Goal: Task Accomplishment & Management: Complete application form

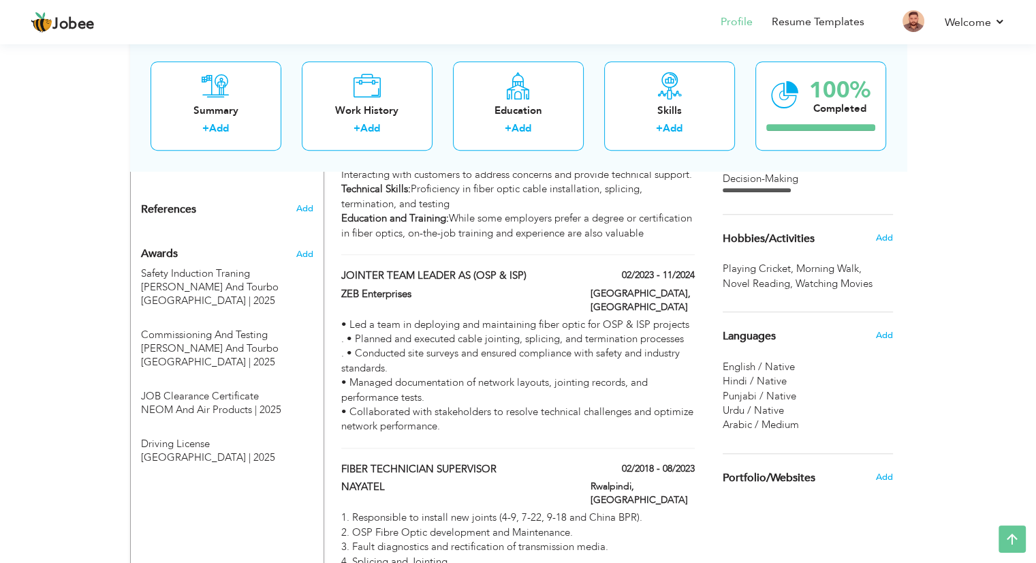
scroll to position [1079, 0]
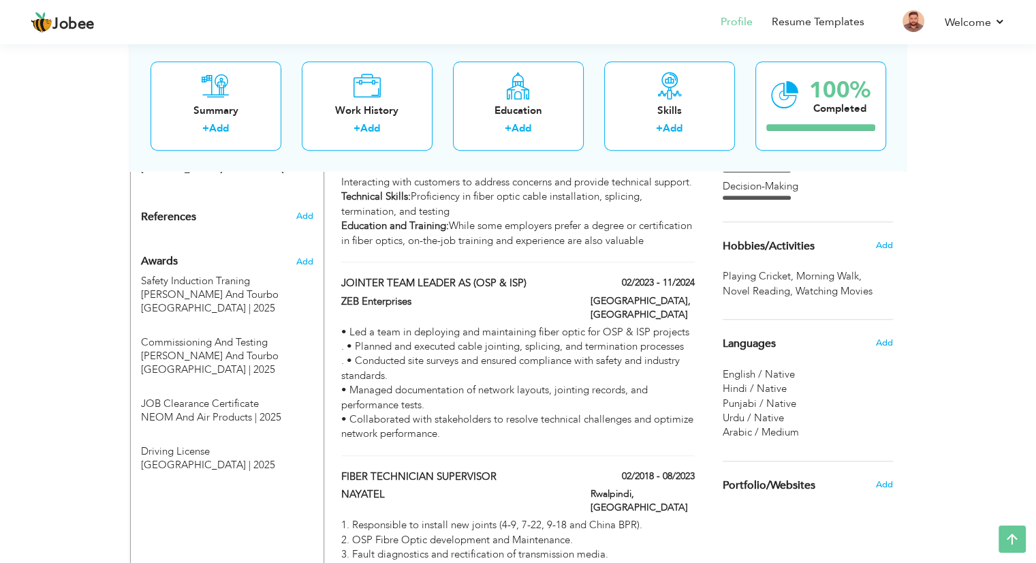
click at [1017, 328] on div "View Resume Export PDF Profile Summary Public Link Experience Education Awards …" at bounding box center [518, 102] width 1036 height 2283
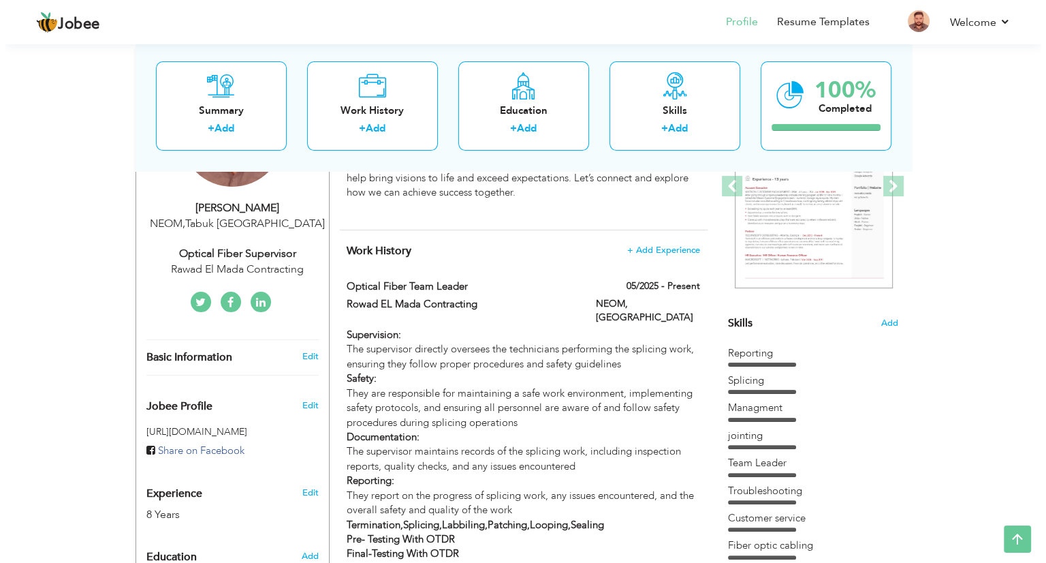
scroll to position [202, 0]
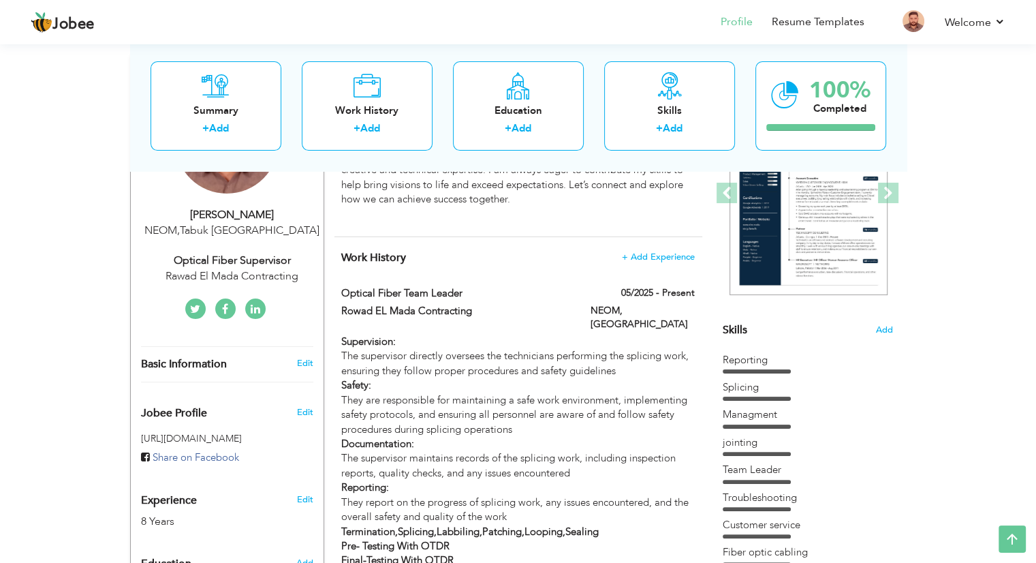
click at [233, 254] on div "Optical Fiber Supervisor" at bounding box center [232, 261] width 183 height 16
type input "[DEMOGRAPHIC_DATA]"
type input "[PERSON_NAME]"
type input "[PHONE_NUMBER]"
select select "number:191"
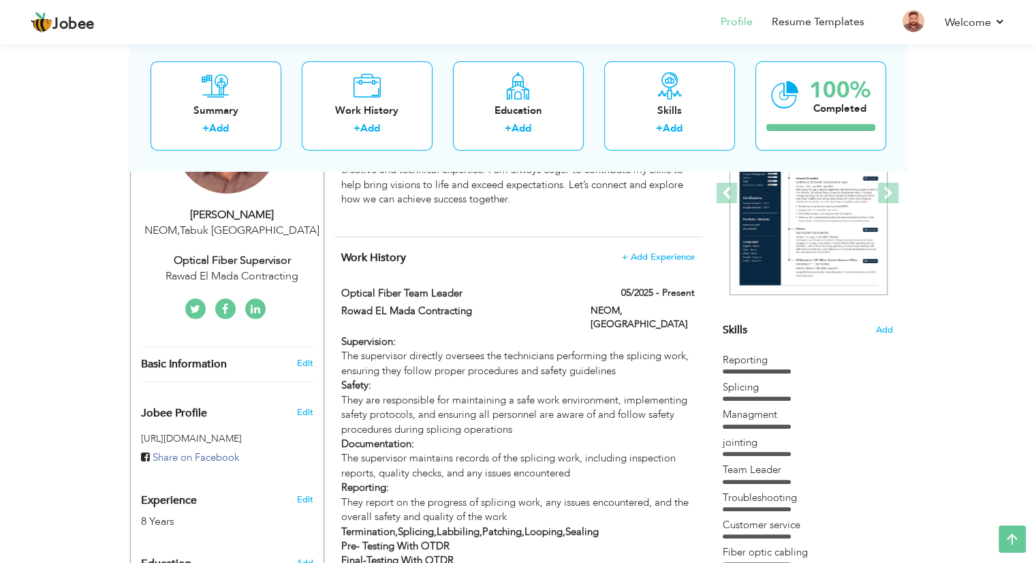
type input "Tabuk"
type input "NEOM"
select select "number:10"
type input "Rawad El Mada Contracting"
type input "Optical Fiber Supervisor"
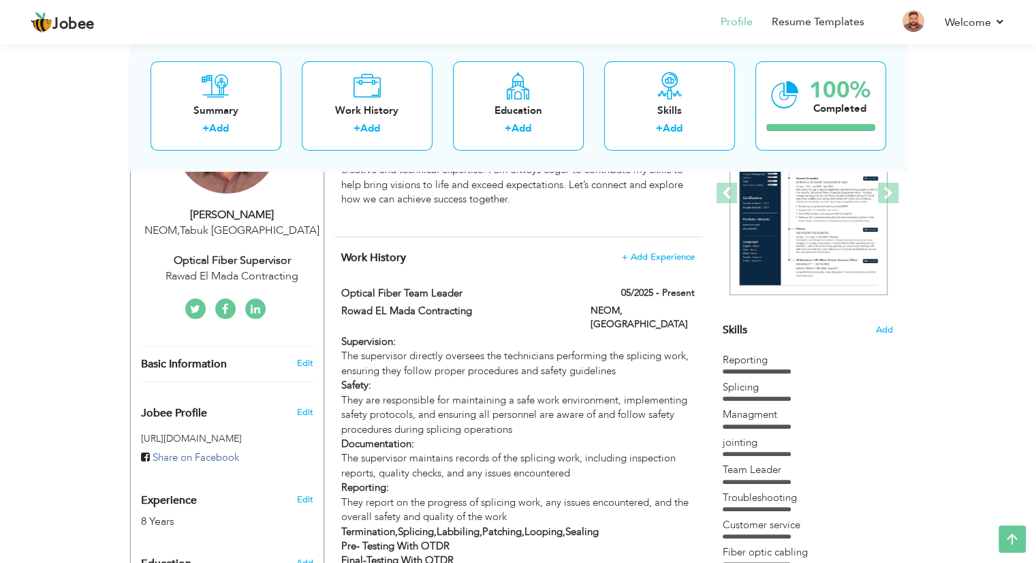
type input "[PERSON_NAME]"
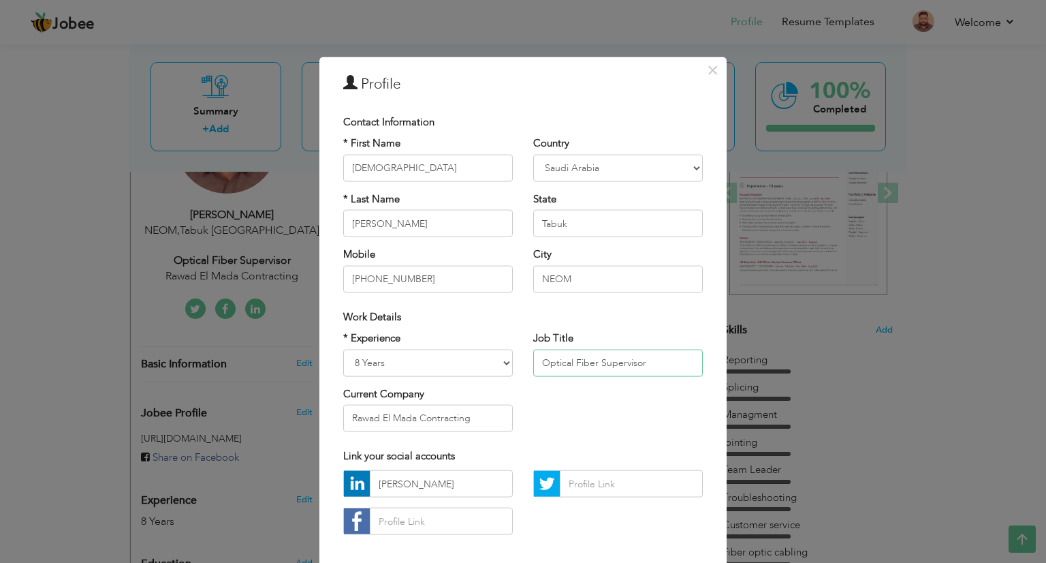
click at [646, 360] on input "Optical Fiber Supervisor" at bounding box center [618, 362] width 170 height 27
click at [616, 362] on input "Optical Fiber Team leader" at bounding box center [618, 362] width 170 height 27
click at [659, 365] on input "Optical Fiber Team Leader" at bounding box center [618, 362] width 170 height 27
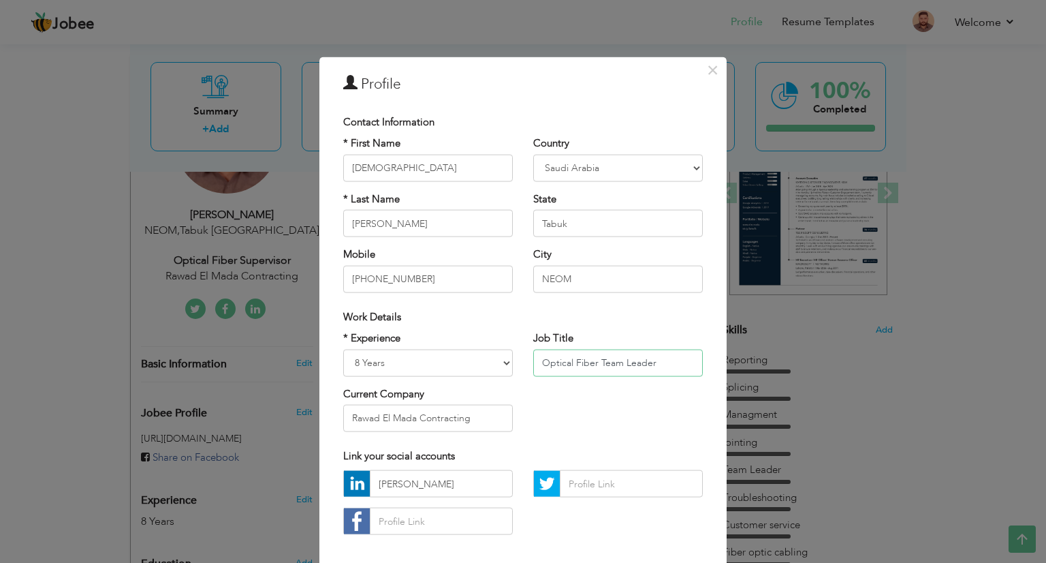
type input "Optical Fiber Team Leader"
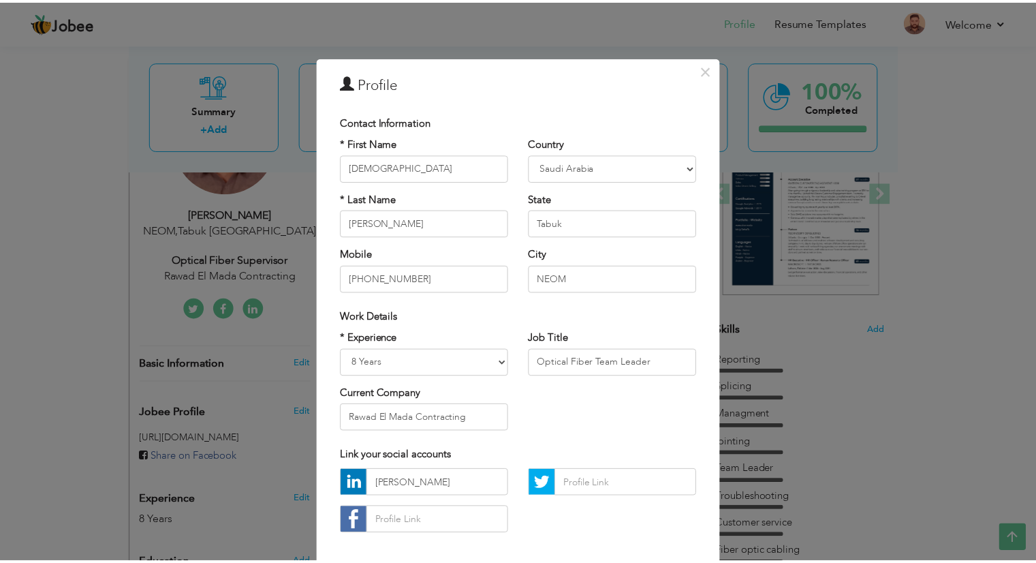
scroll to position [65, 0]
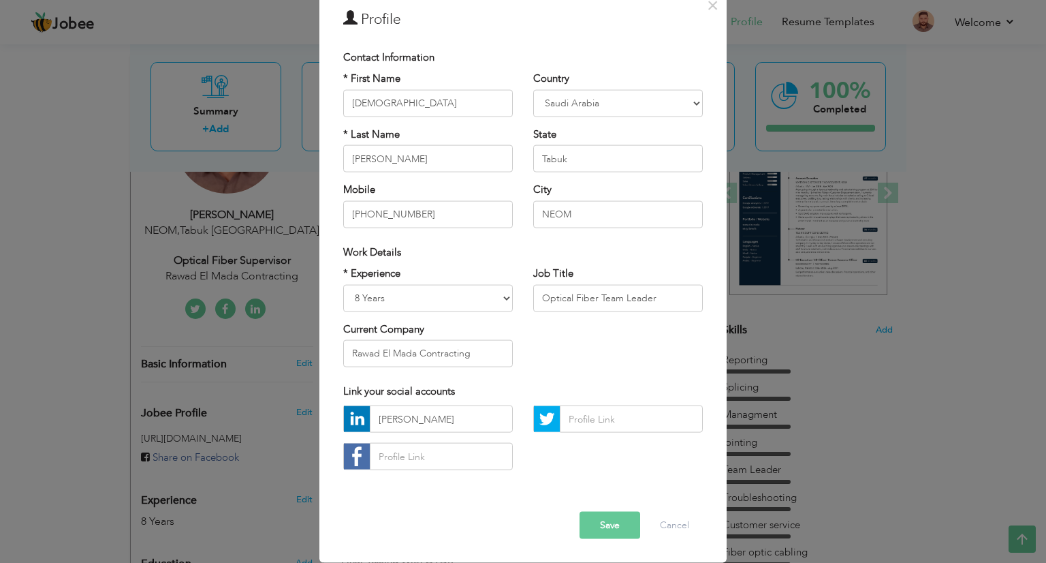
click at [610, 524] on button "Save" at bounding box center [610, 524] width 61 height 27
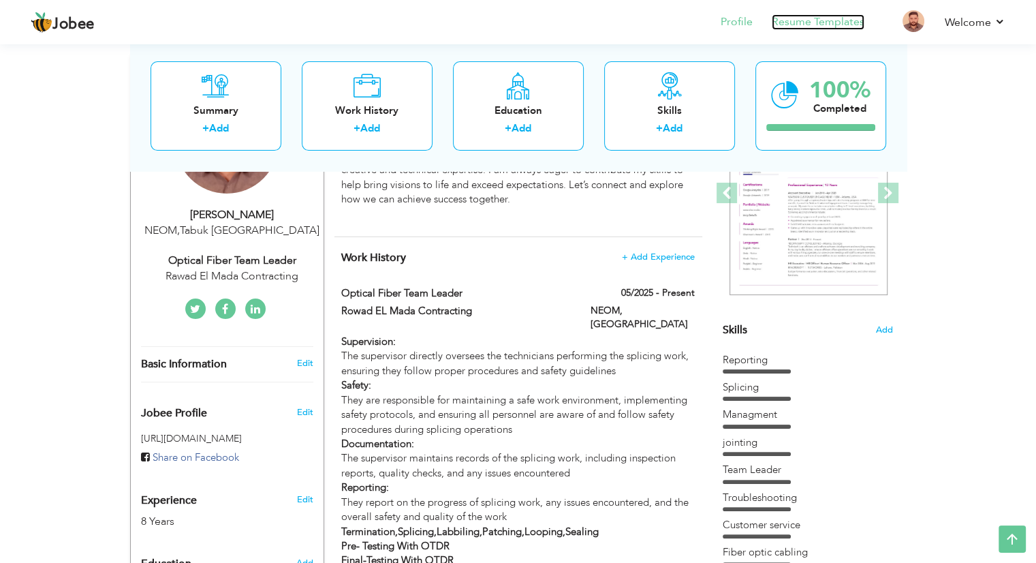
click at [806, 17] on link "Resume Templates" at bounding box center [818, 22] width 93 height 16
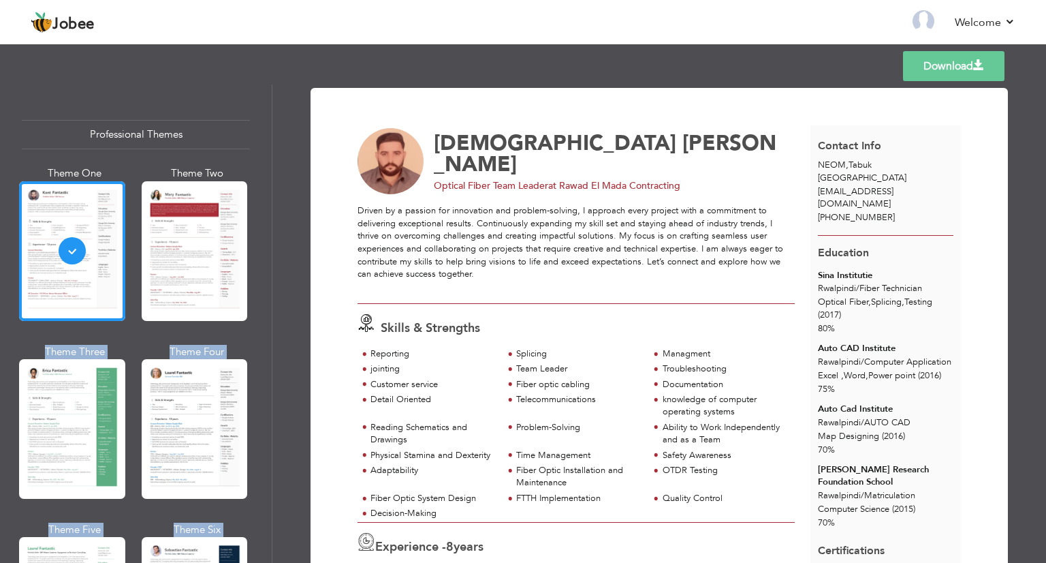
drag, startPoint x: 272, startPoint y: 133, endPoint x: 268, endPoint y: 209, distance: 76.4
click at [268, 209] on div "Professional Themes Theme One Theme Two Theme Three Theme Four" at bounding box center [523, 323] width 1046 height 478
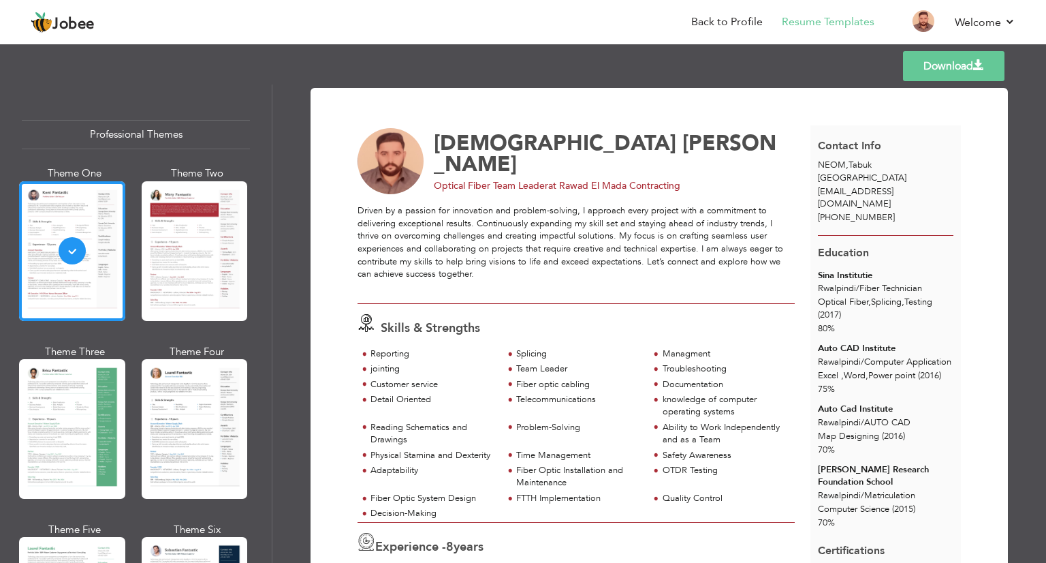
drag, startPoint x: 267, startPoint y: 159, endPoint x: 264, endPoint y: 244, distance: 85.2
click at [264, 244] on div "Professional Themes Theme One Theme Two Theme Three Theme Six" at bounding box center [136, 323] width 272 height 478
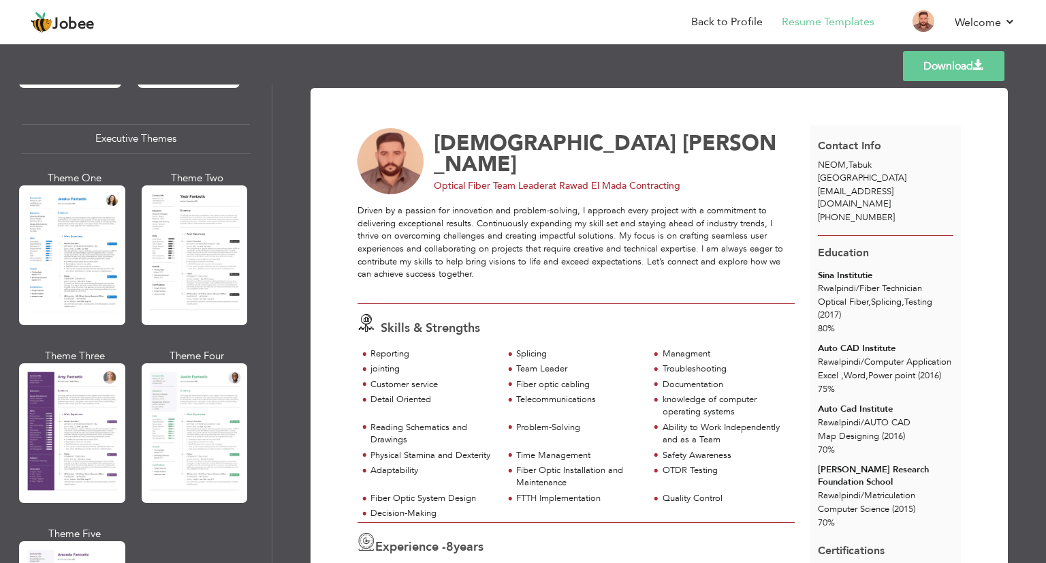
scroll to position [985, 0]
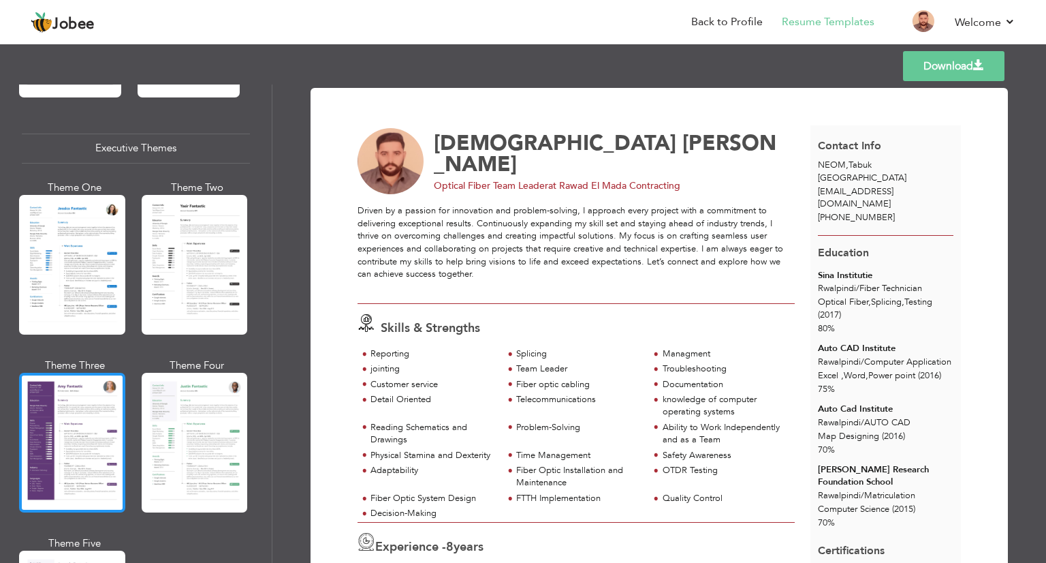
click at [114, 412] on div at bounding box center [72, 443] width 106 height 140
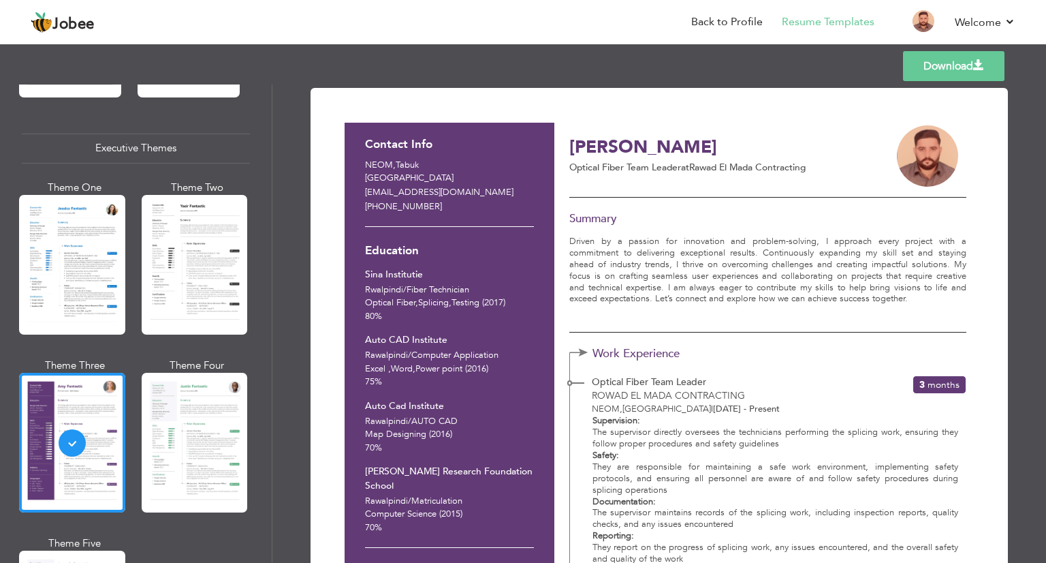
click at [943, 61] on link "Download" at bounding box center [953, 66] width 101 height 30
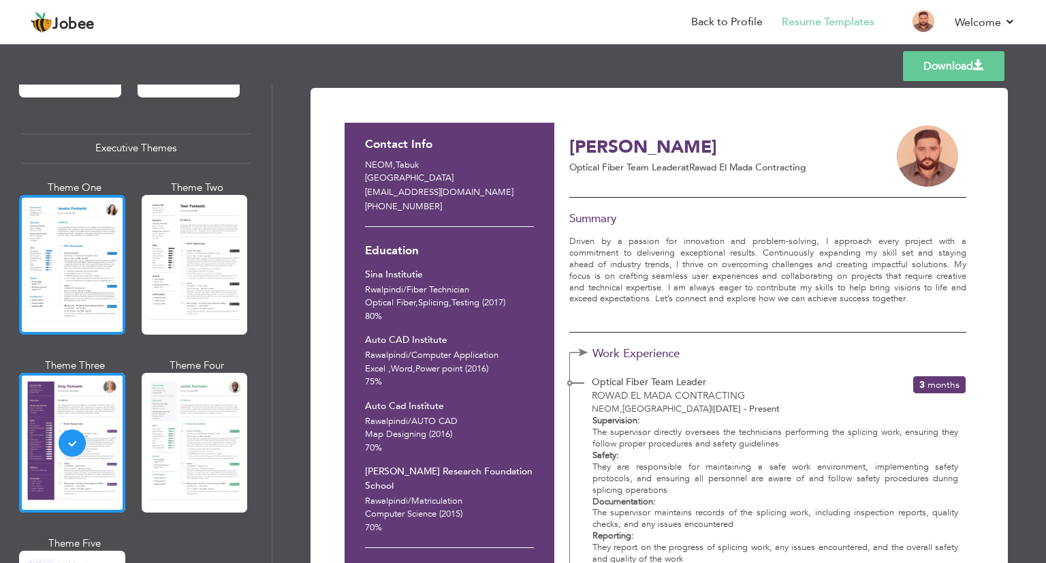
click at [78, 262] on div at bounding box center [72, 265] width 106 height 140
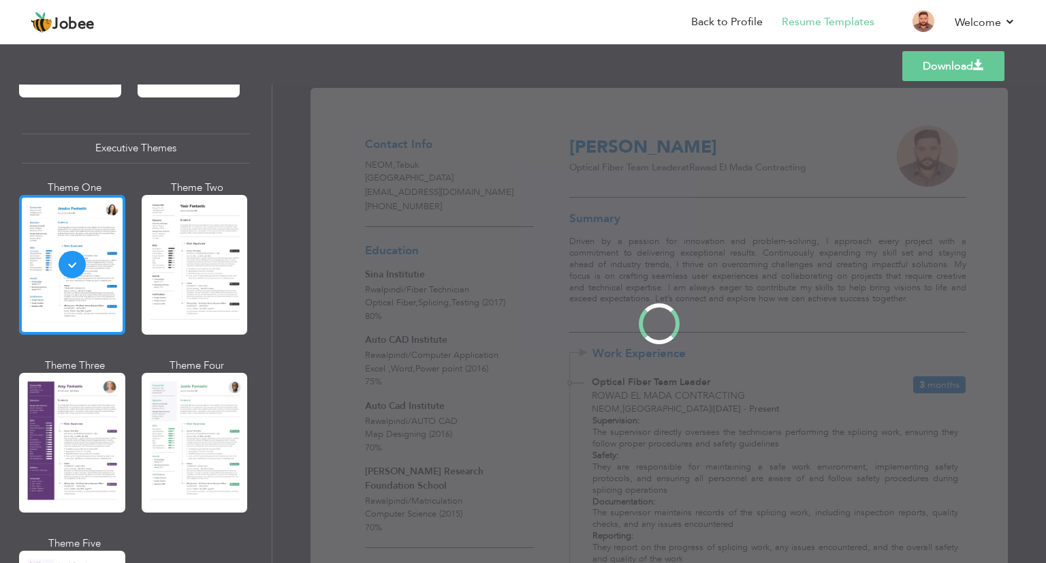
scroll to position [985, 0]
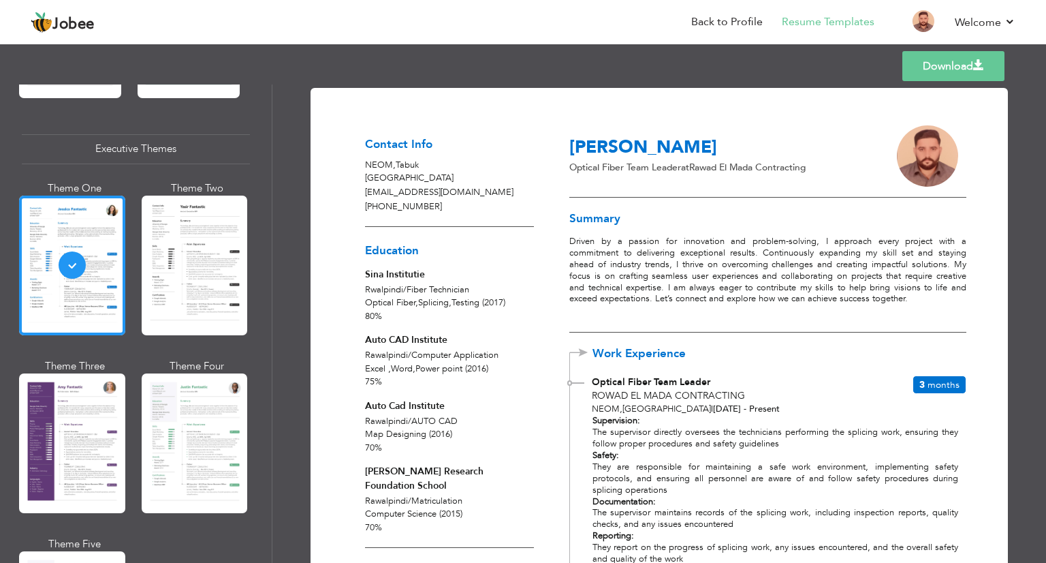
click at [971, 54] on link "Download" at bounding box center [953, 66] width 102 height 30
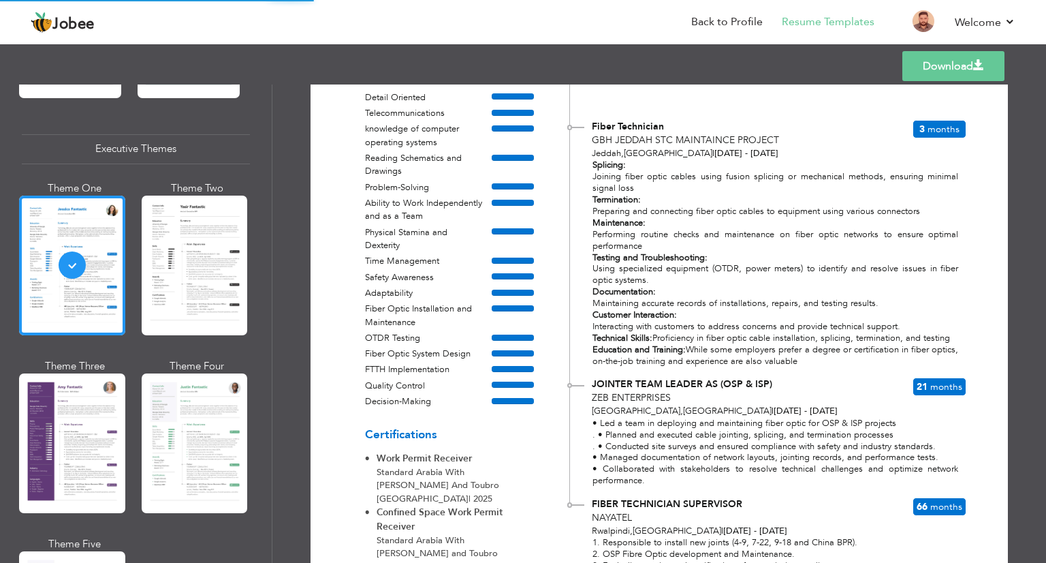
scroll to position [1018, 0]
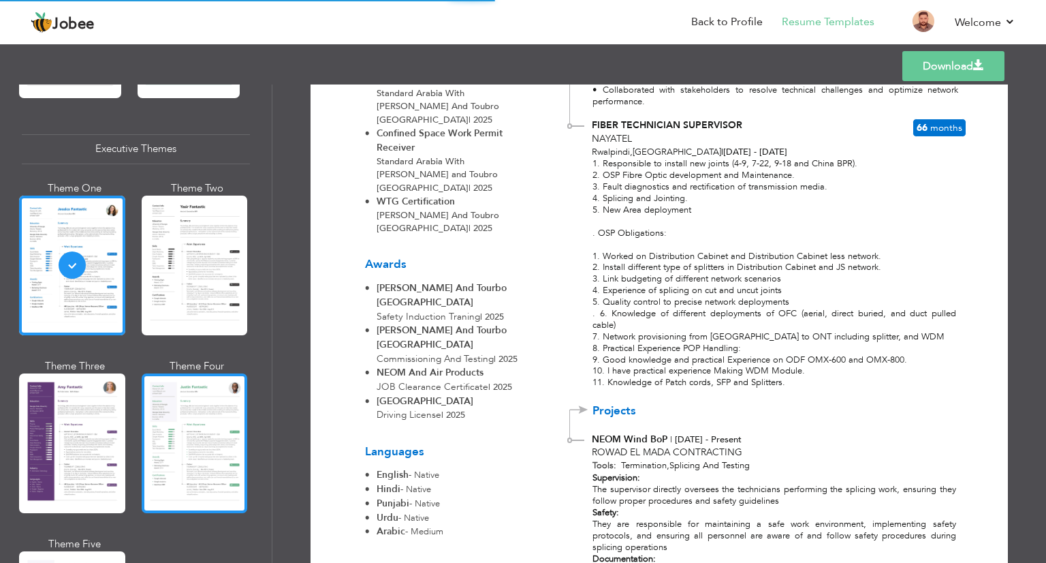
click at [180, 434] on div at bounding box center [195, 443] width 106 height 140
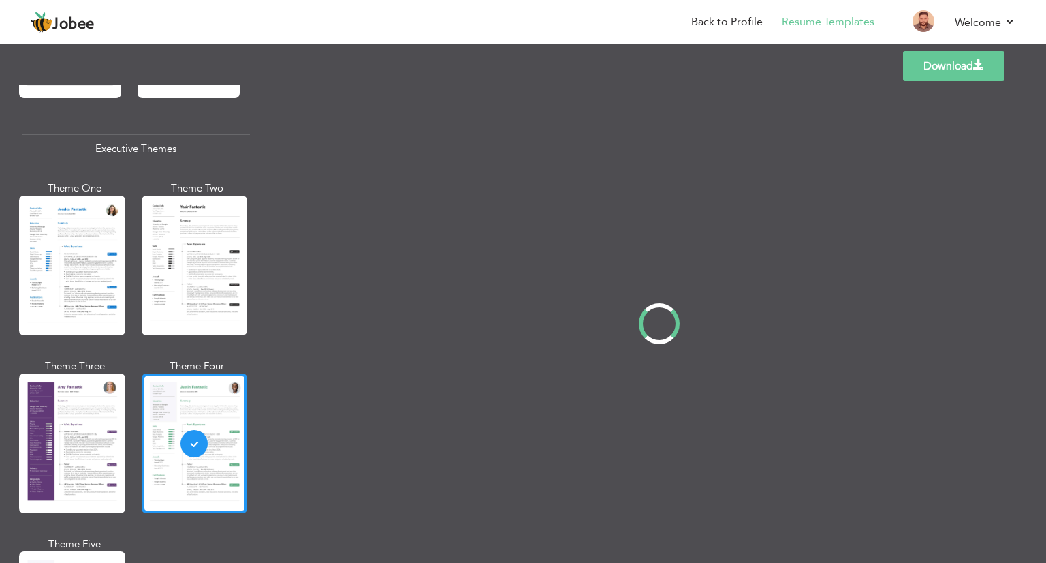
scroll to position [0, 0]
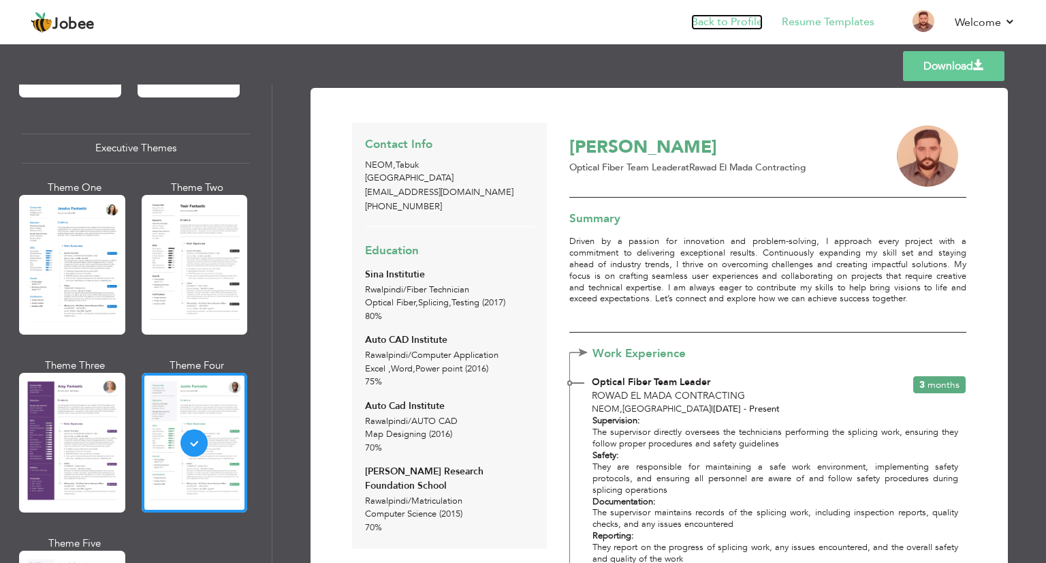
click at [738, 19] on link "Back to Profile" at bounding box center [727, 22] width 72 height 16
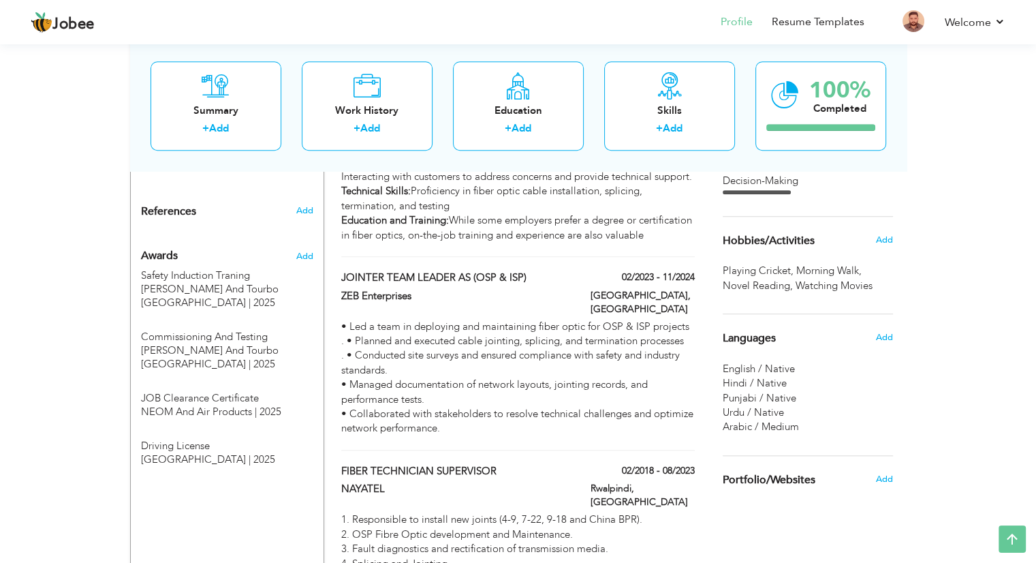
scroll to position [1092, 0]
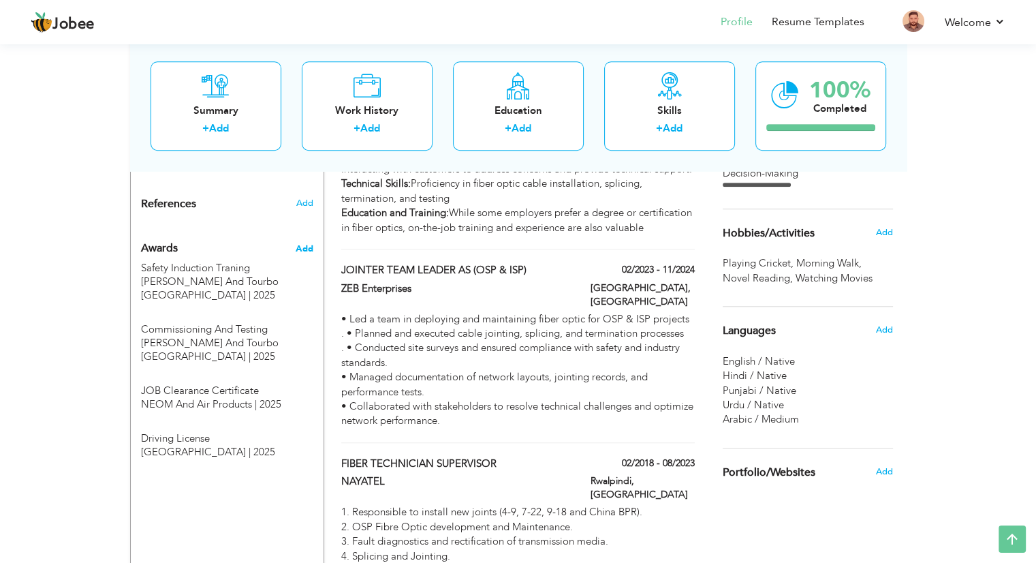
click at [300, 242] on span "Add" at bounding box center [304, 248] width 18 height 12
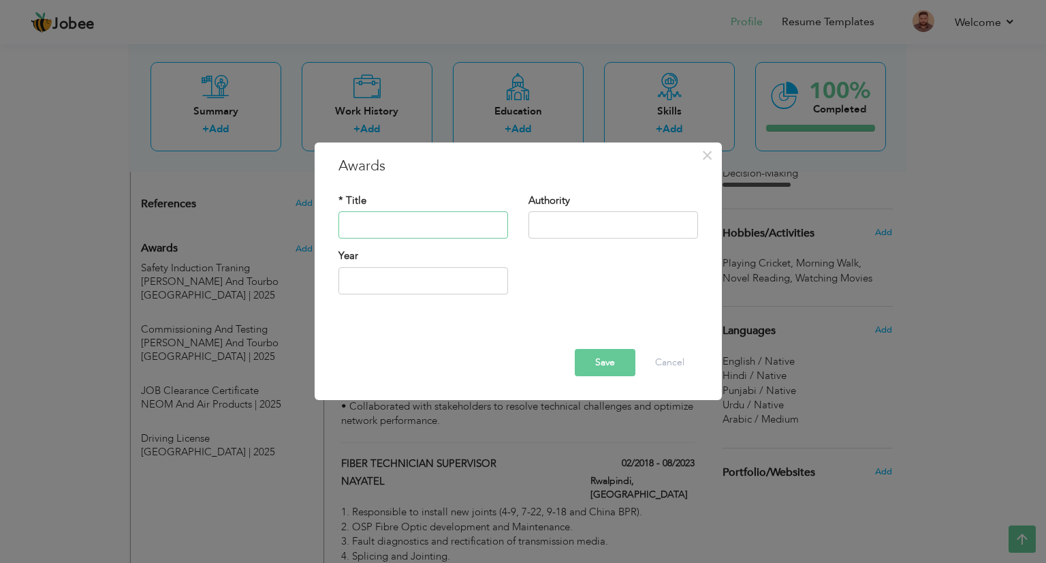
click at [446, 235] on input "text" at bounding box center [423, 225] width 170 height 27
paste input "1 cable and ducting training"
click at [352, 224] on input "1 cable and ducting training" at bounding box center [423, 225] width 170 height 27
type input "Cable And Ducting Training"
click at [551, 220] on input "text" at bounding box center [613, 225] width 170 height 27
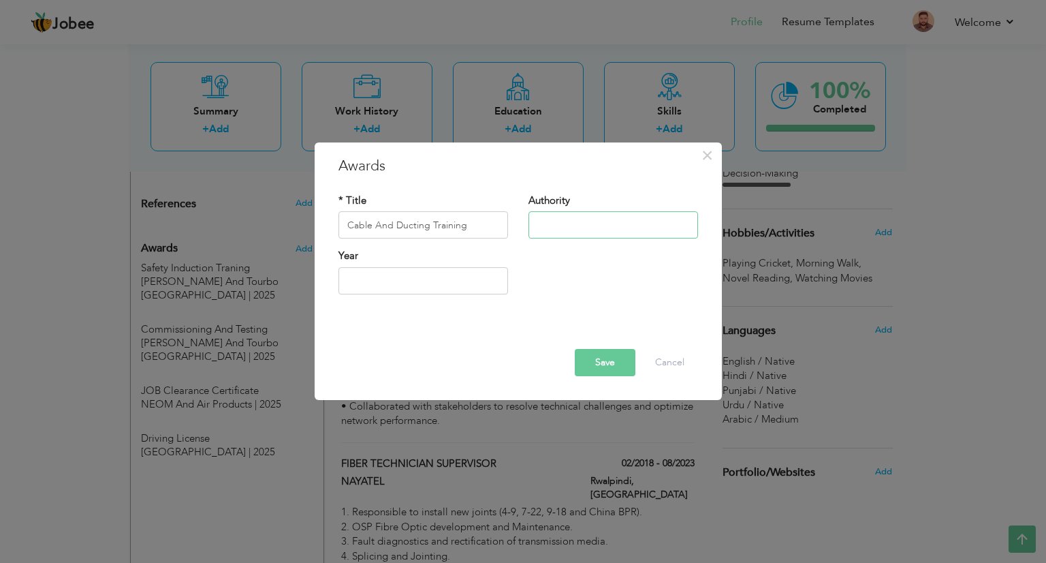
type input "Nayatel traning Certificate"
click at [379, 279] on input "2025" at bounding box center [423, 280] width 170 height 27
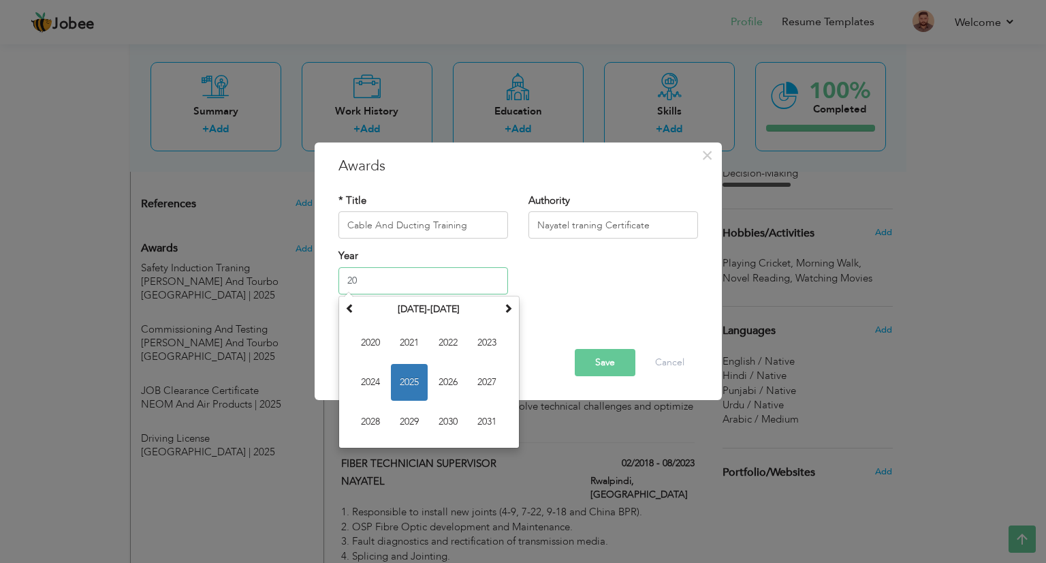
type input "2"
type input "2109"
click at [610, 364] on button "Save" at bounding box center [605, 362] width 61 height 27
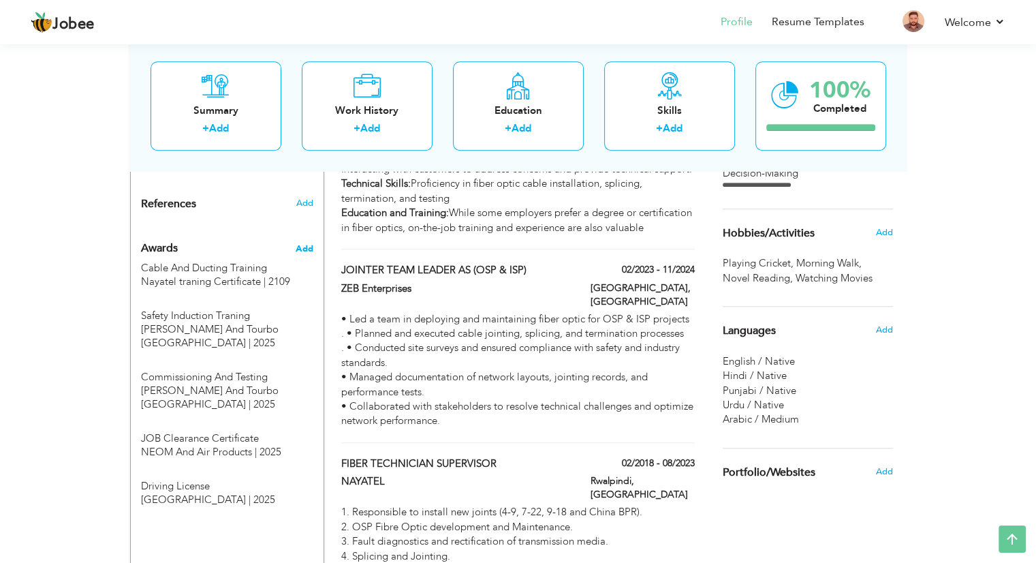
click at [306, 242] on span "Add" at bounding box center [304, 248] width 18 height 12
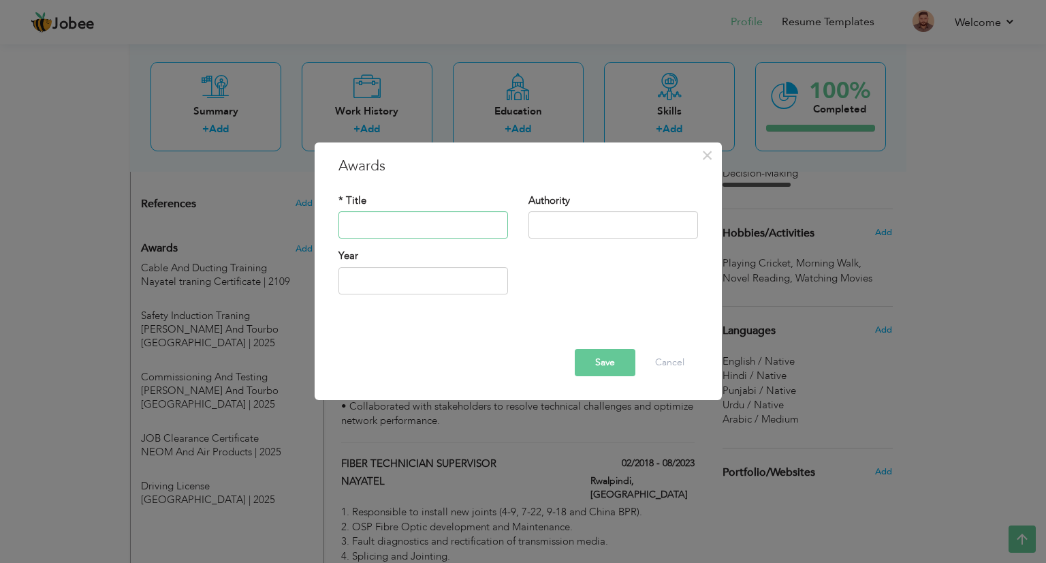
click at [420, 230] on input "text" at bounding box center [423, 225] width 170 height 27
paste input "2 FTTH Basic Training (O&M)"
click at [356, 223] on input "2 FTTH Basic Training (O&M)" at bounding box center [423, 225] width 170 height 27
type input "FTTH Basic Training (O&M)"
click at [596, 219] on input "text" at bounding box center [613, 225] width 170 height 27
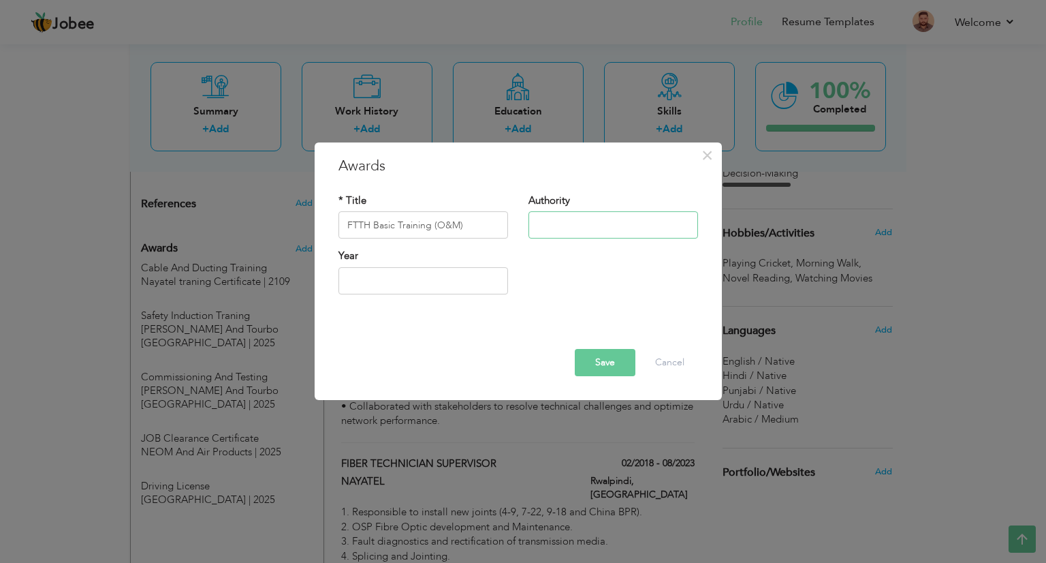
type input "Nayatel traning Certificate"
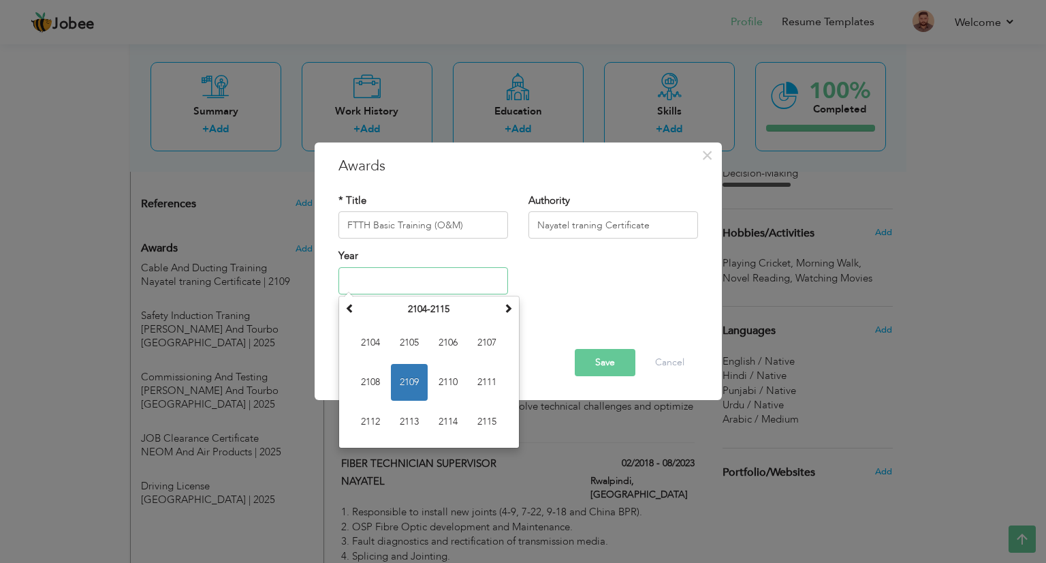
click at [461, 283] on input "text" at bounding box center [423, 280] width 170 height 27
type input "2020"
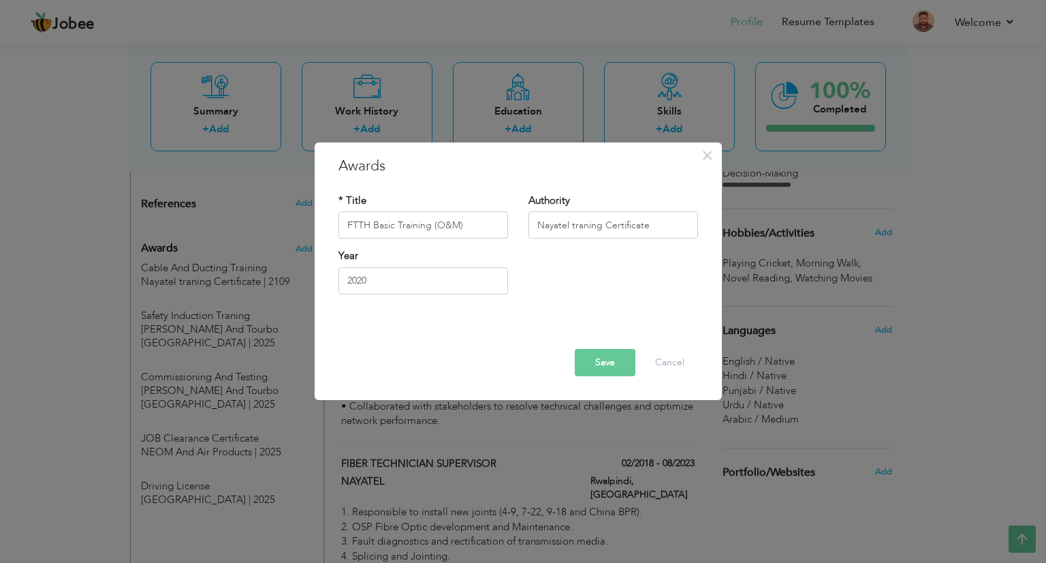
click at [607, 367] on button "Save" at bounding box center [605, 362] width 61 height 27
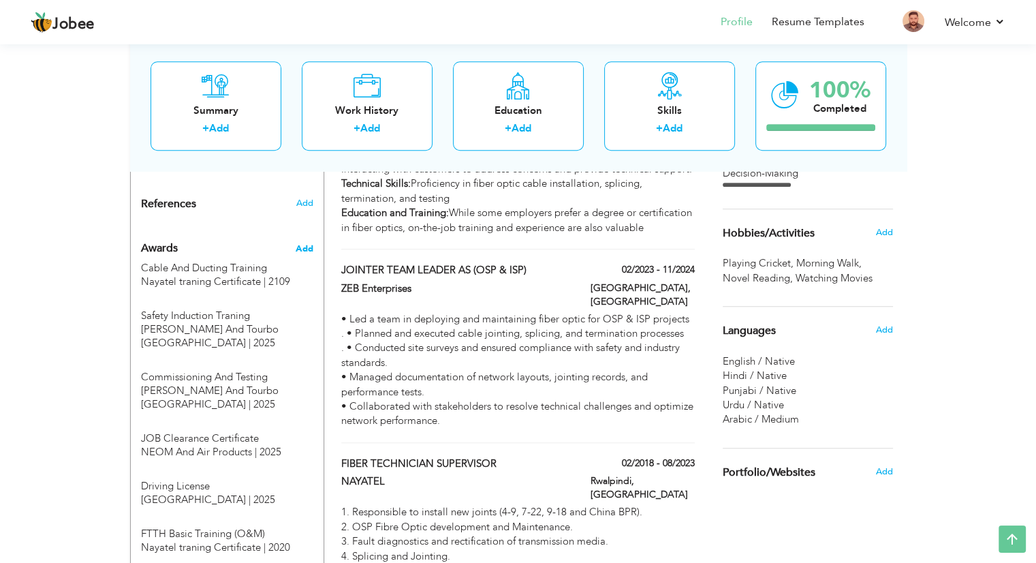
click at [302, 242] on span "Add" at bounding box center [304, 248] width 18 height 12
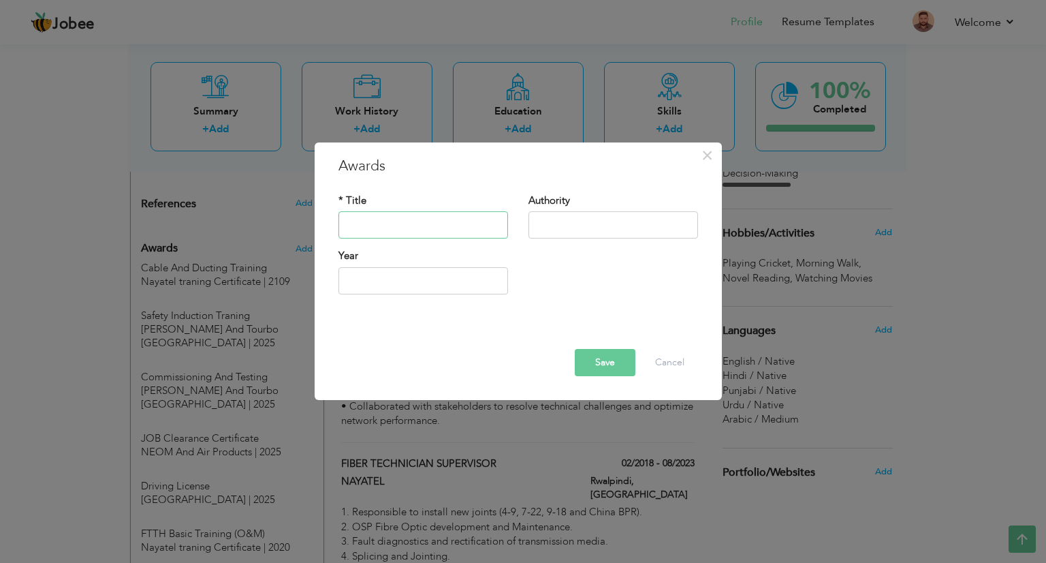
click at [405, 225] on input "text" at bounding box center [423, 225] width 170 height 27
paste input "FTTH Advance (O&M) Training"
type input "FTTH Advance (O&M) Training"
click at [607, 227] on input "text" at bounding box center [613, 225] width 170 height 27
type input "Nayatel traning Certificate"
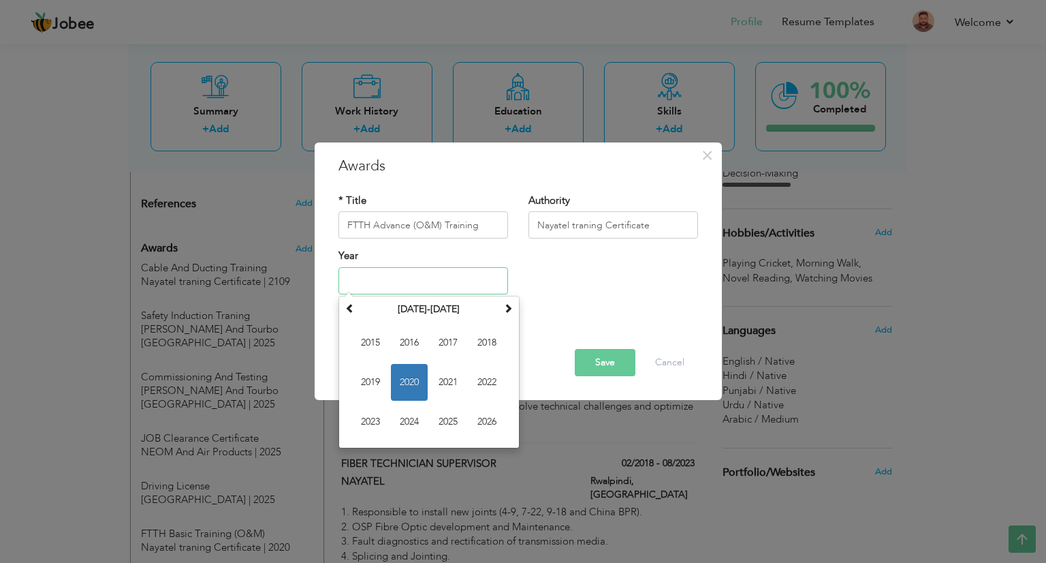
click at [477, 285] on input "text" at bounding box center [423, 280] width 170 height 27
type input "2021"
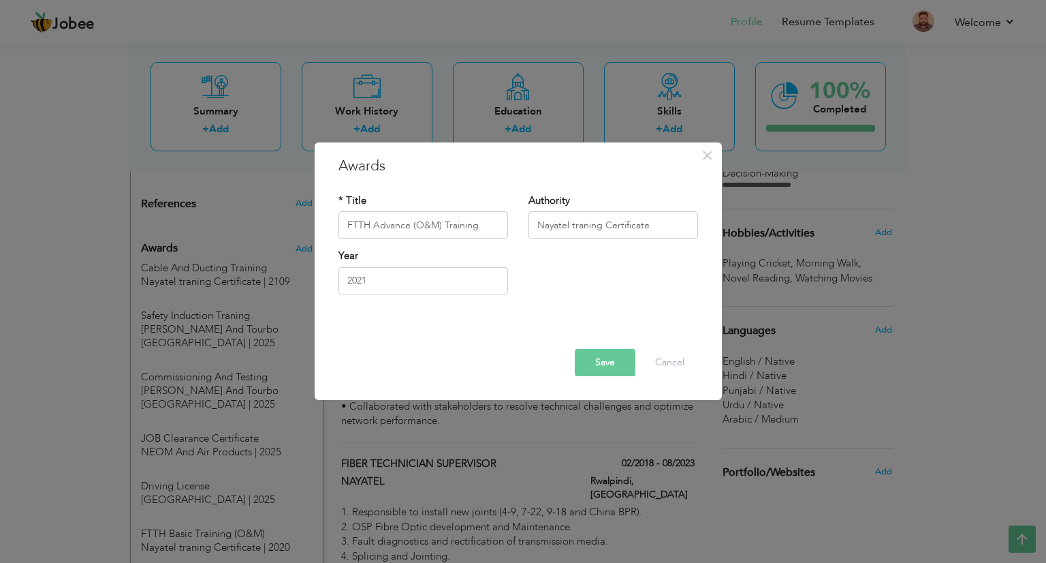
click at [610, 353] on button "Save" at bounding box center [605, 362] width 61 height 27
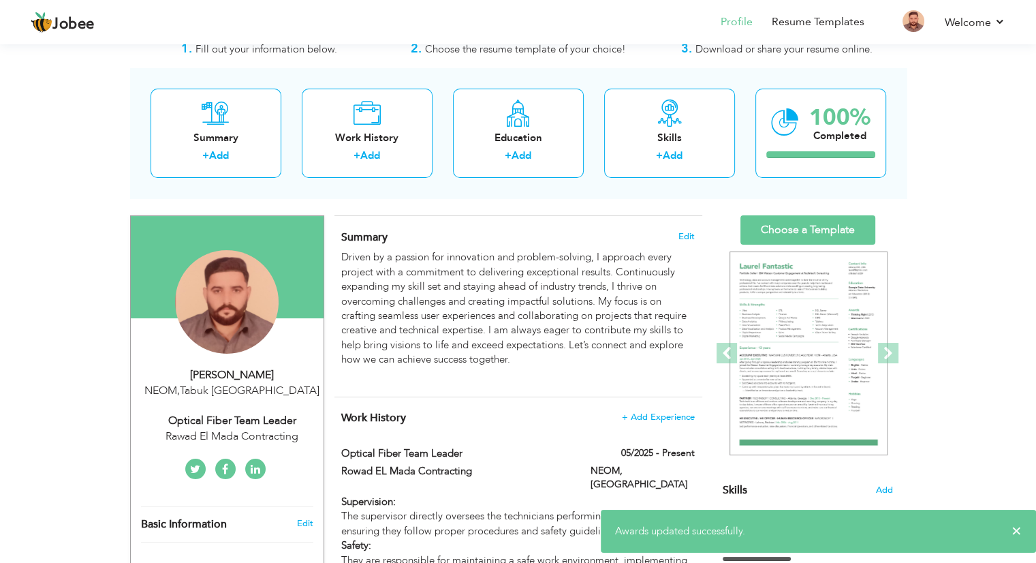
scroll to position [0, 0]
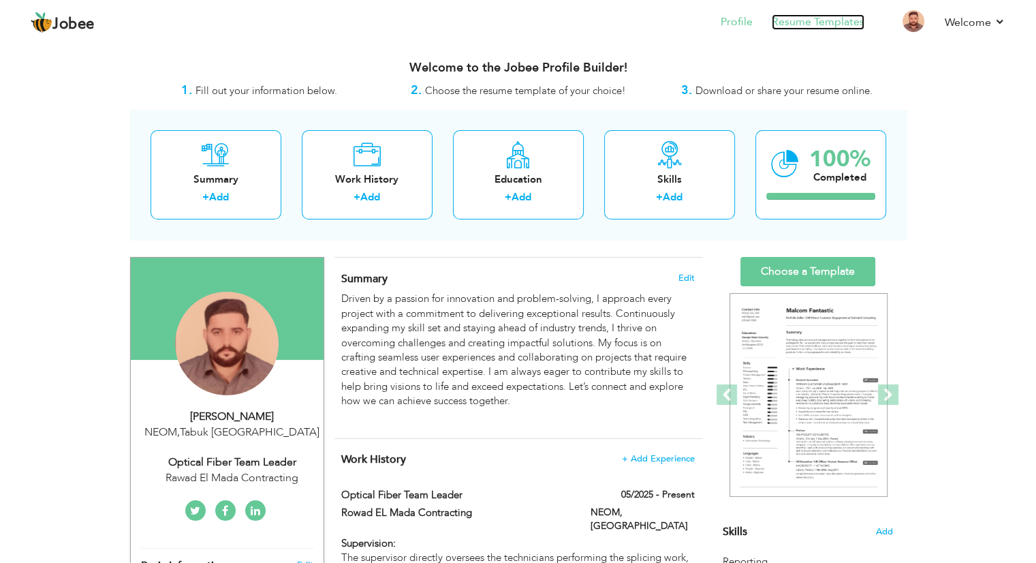
click at [797, 20] on link "Resume Templates" at bounding box center [818, 22] width 93 height 16
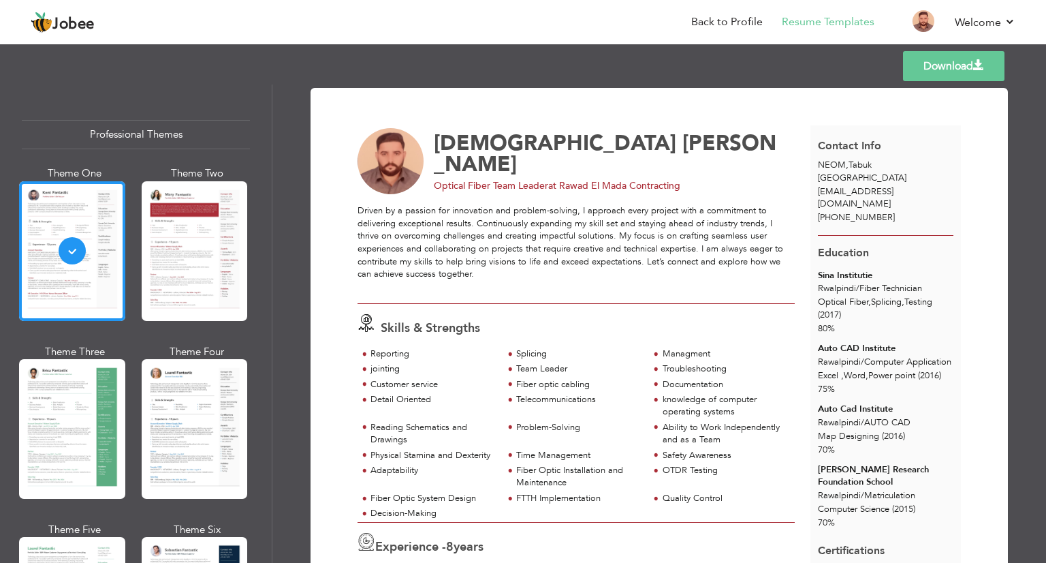
click at [652, 34] on nav "Back to Profile Resume Templates Resume Templates Cover Letters About My Resume…" at bounding box center [523, 23] width 985 height 37
click at [718, 22] on link "Back to Profile" at bounding box center [727, 22] width 72 height 16
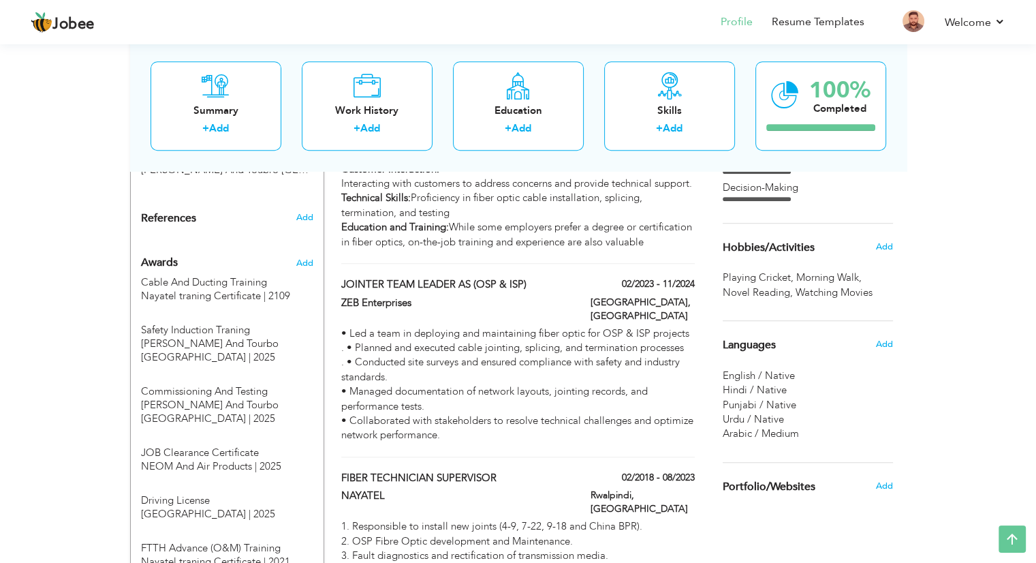
scroll to position [1099, 0]
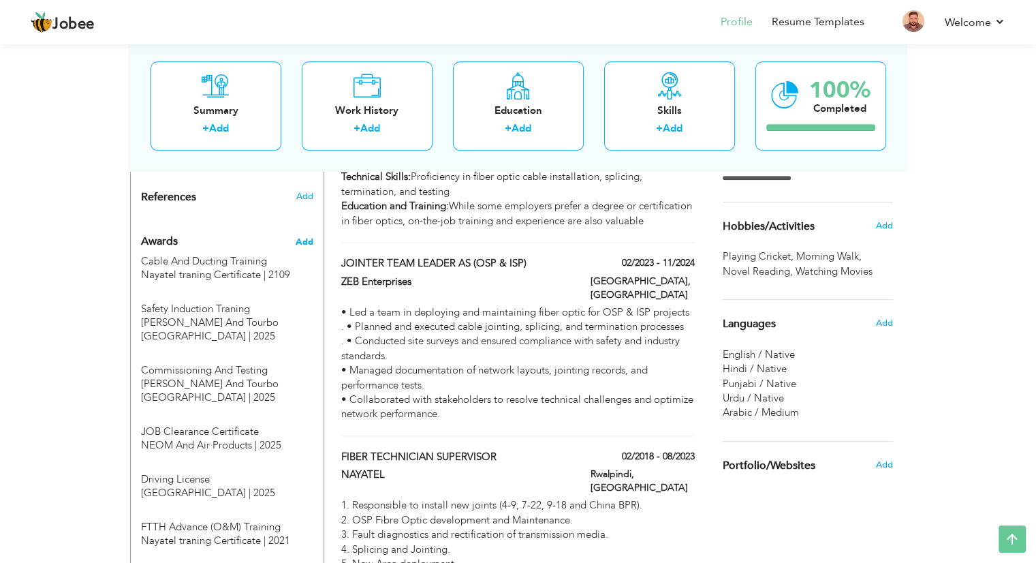
click at [298, 236] on span "Add" at bounding box center [304, 242] width 18 height 12
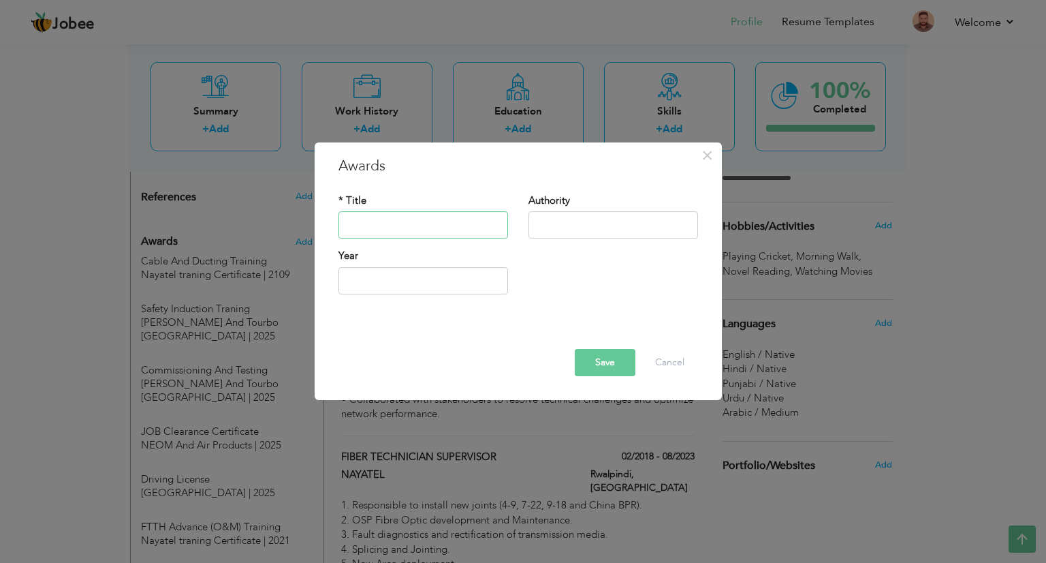
click at [425, 225] on input "text" at bounding box center [423, 225] width 170 height 27
paste input "Andaaz He [PERSON_NAME]"
click at [486, 221] on input "Andaaz He [PERSON_NAME]" at bounding box center [423, 225] width 170 height 27
type input "Andaaz He [PERSON_NAME]"
click at [592, 229] on input "text" at bounding box center [613, 225] width 170 height 27
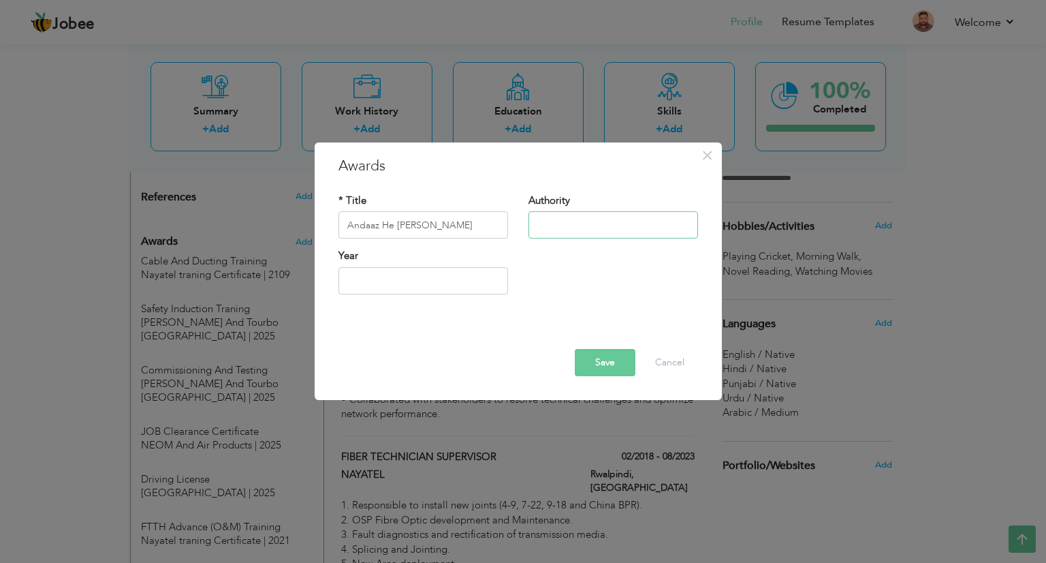
type input "Nayatel traning Certificate"
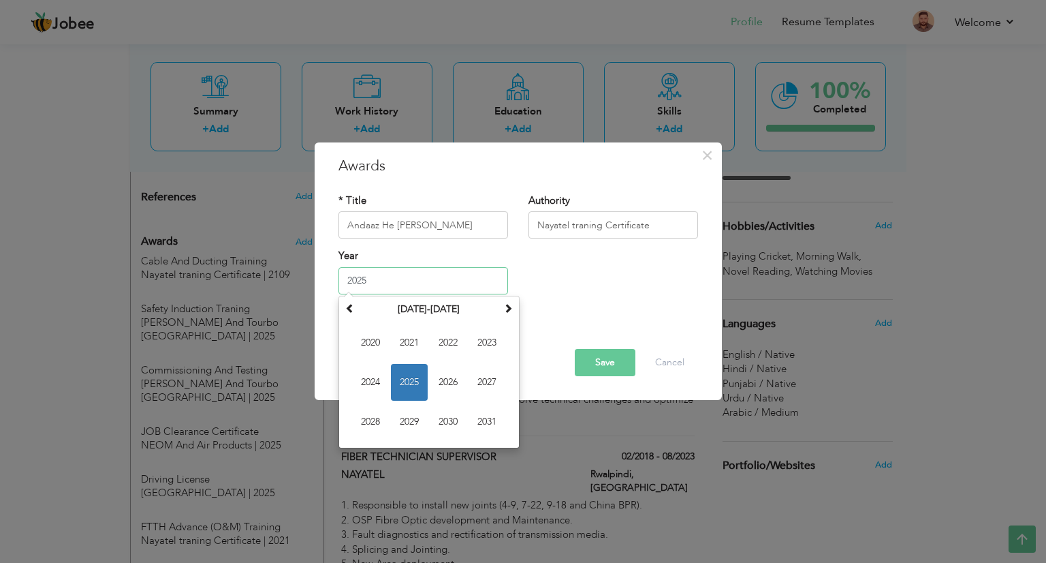
click at [474, 281] on input "2025" at bounding box center [423, 280] width 170 height 27
type input "2021"
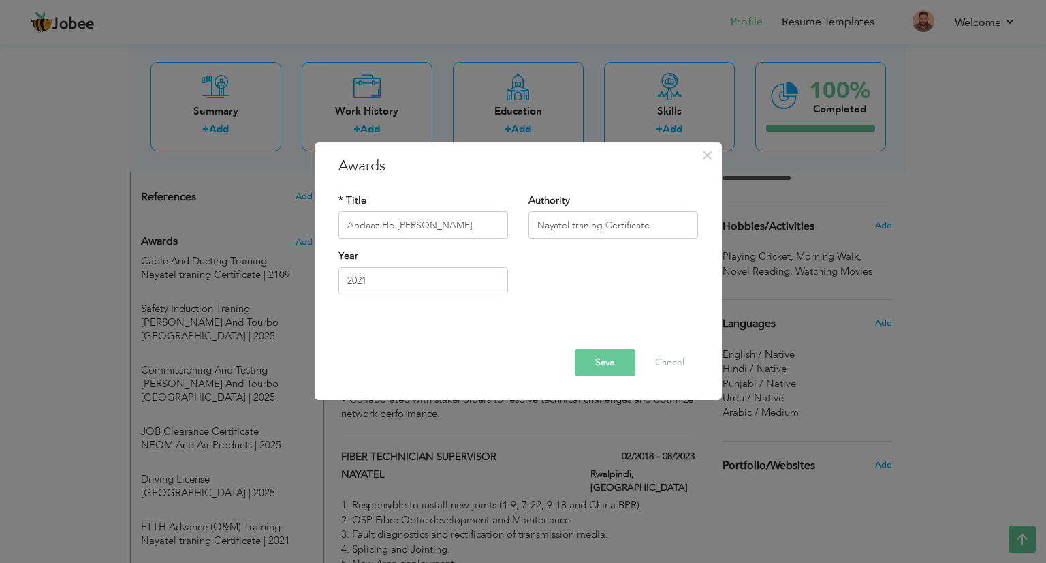
click at [616, 364] on button "Save" at bounding box center [605, 362] width 61 height 27
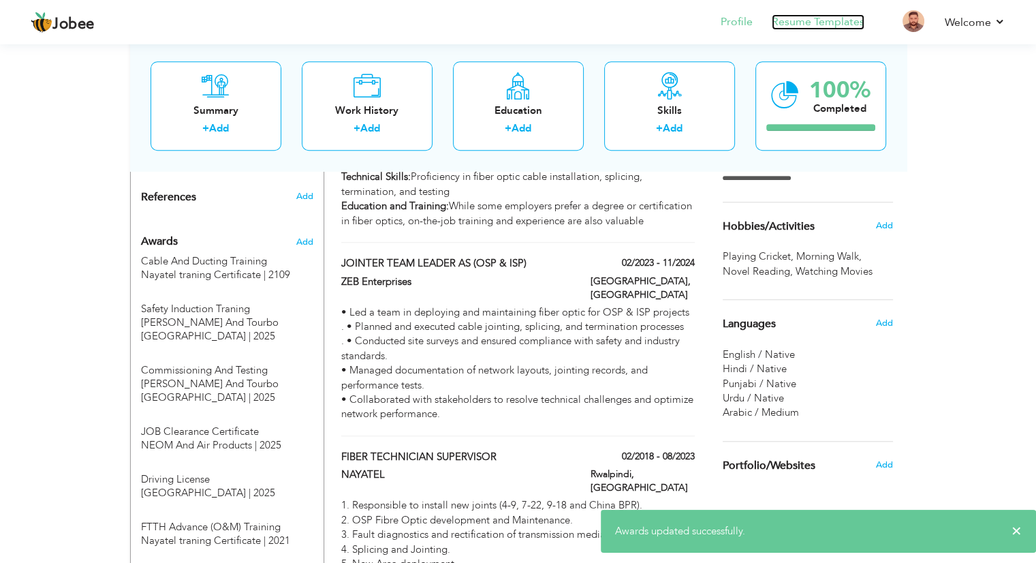
click at [810, 20] on link "Resume Templates" at bounding box center [818, 22] width 93 height 16
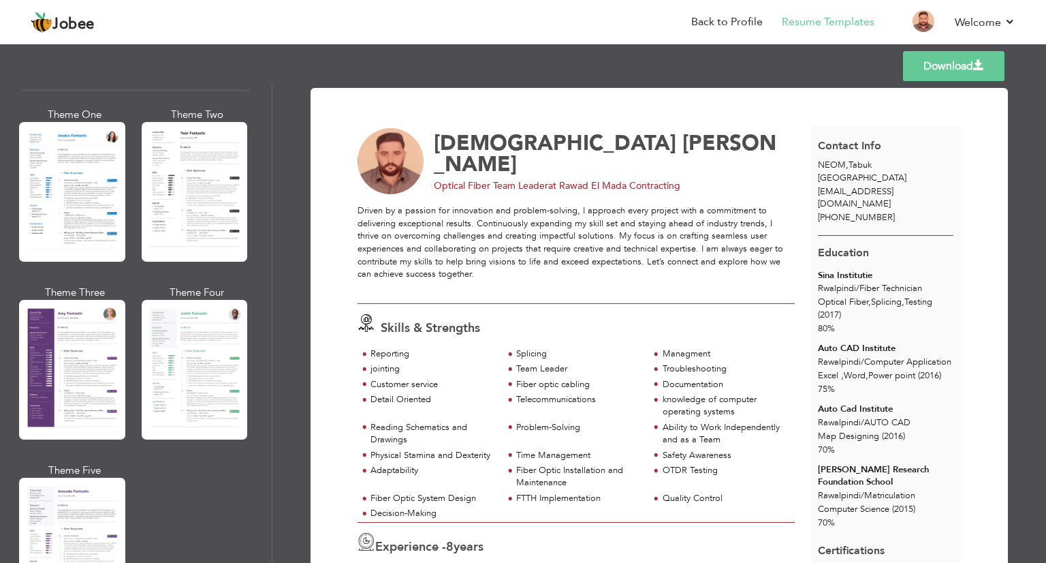
scroll to position [1014, 0]
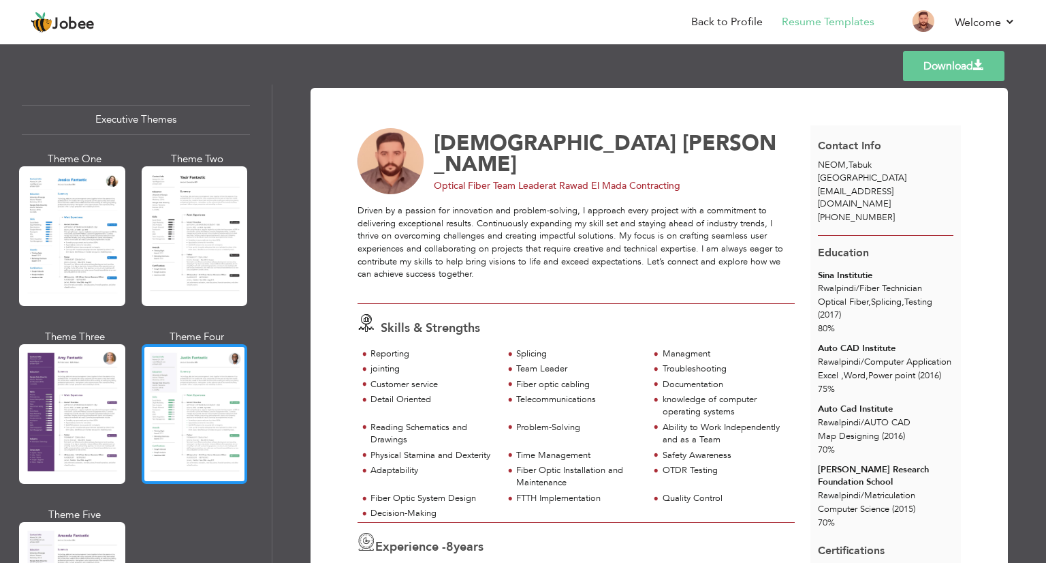
click at [169, 387] on div at bounding box center [195, 414] width 106 height 140
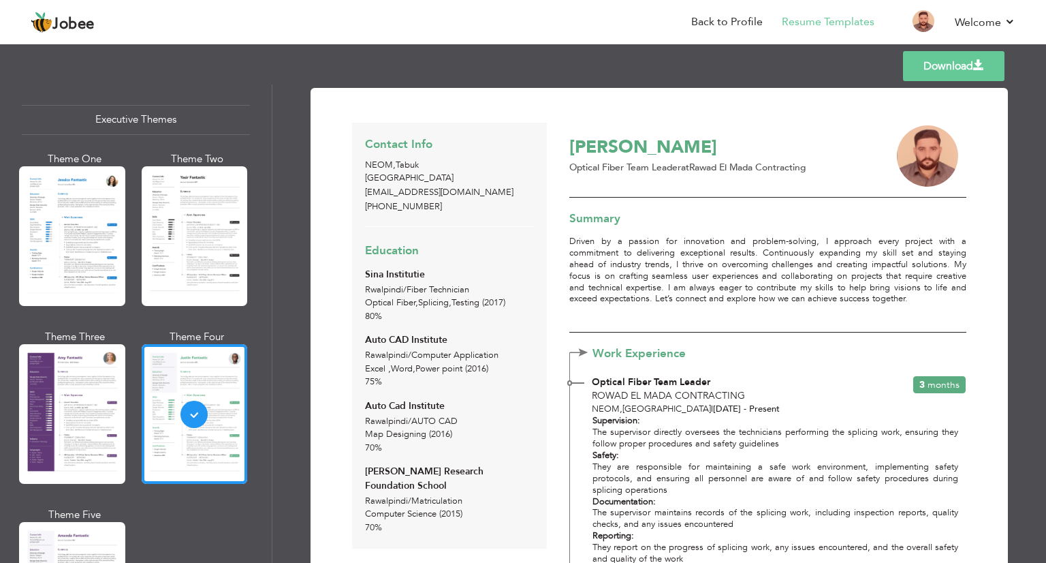
click at [967, 67] on link "Download" at bounding box center [953, 66] width 101 height 30
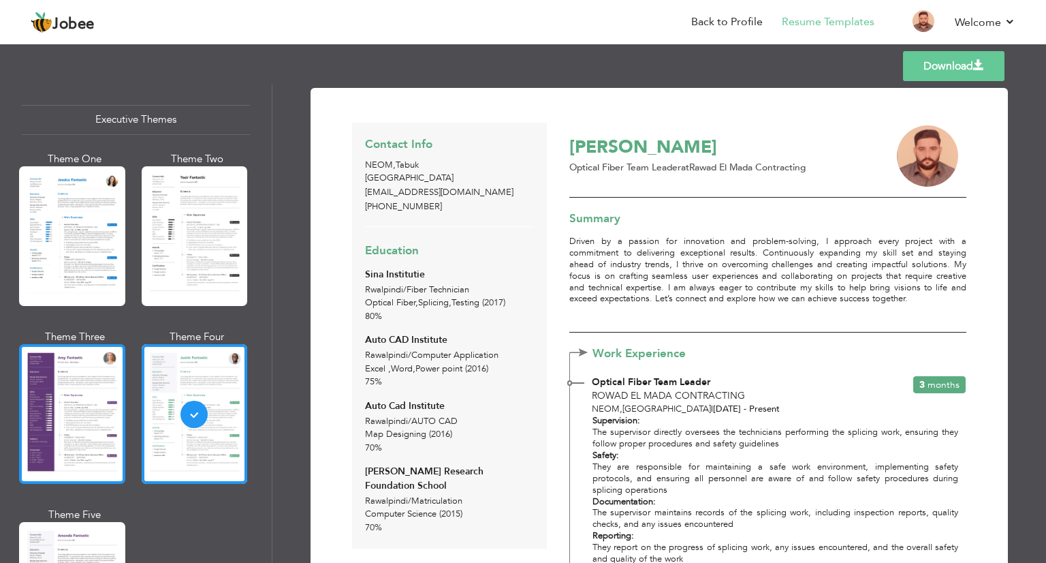
click at [52, 458] on div at bounding box center [72, 414] width 106 height 140
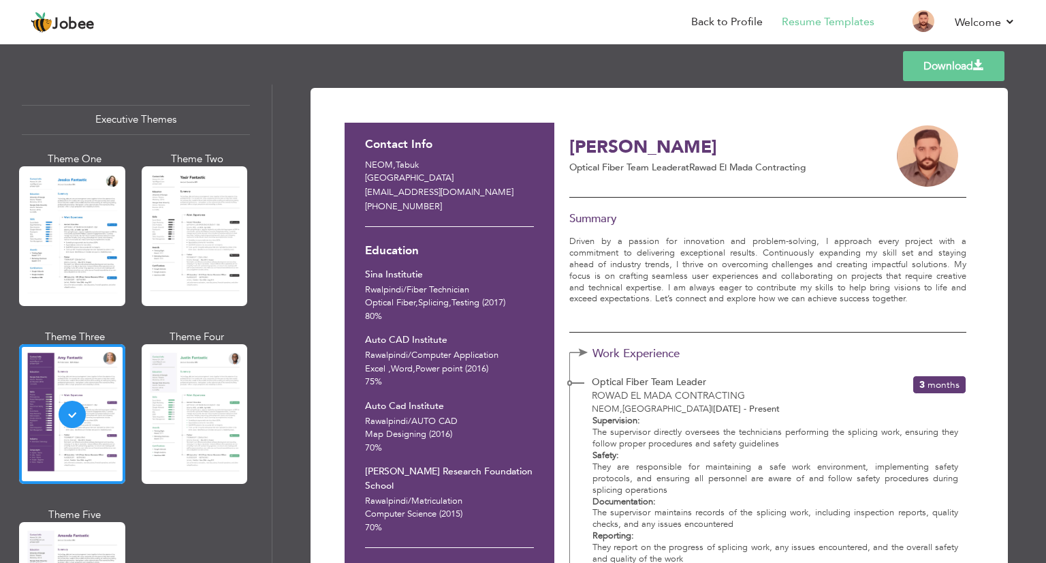
click at [945, 69] on link "Download" at bounding box center [953, 66] width 101 height 30
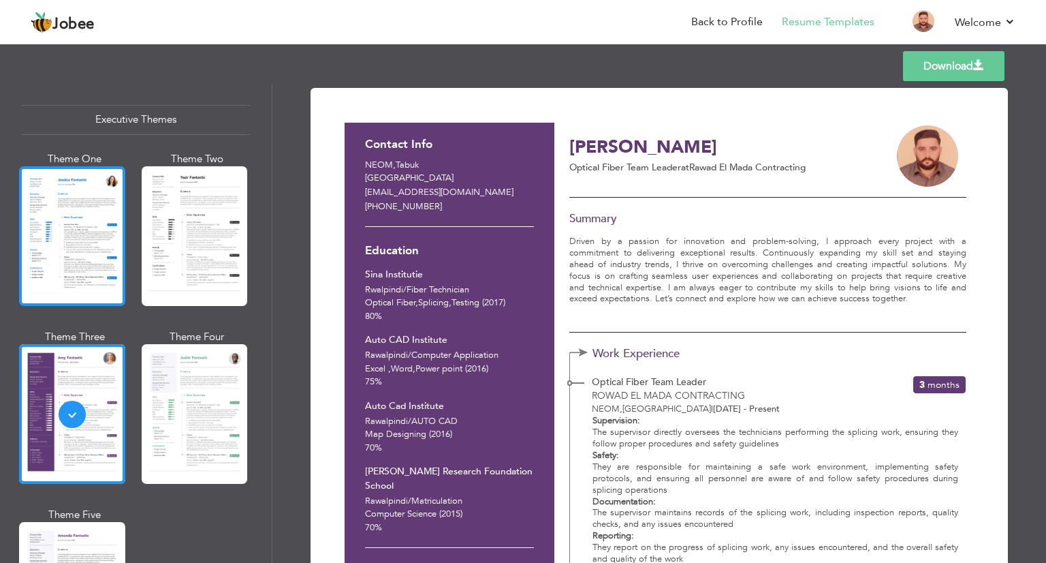
click at [84, 205] on div at bounding box center [72, 236] width 106 height 140
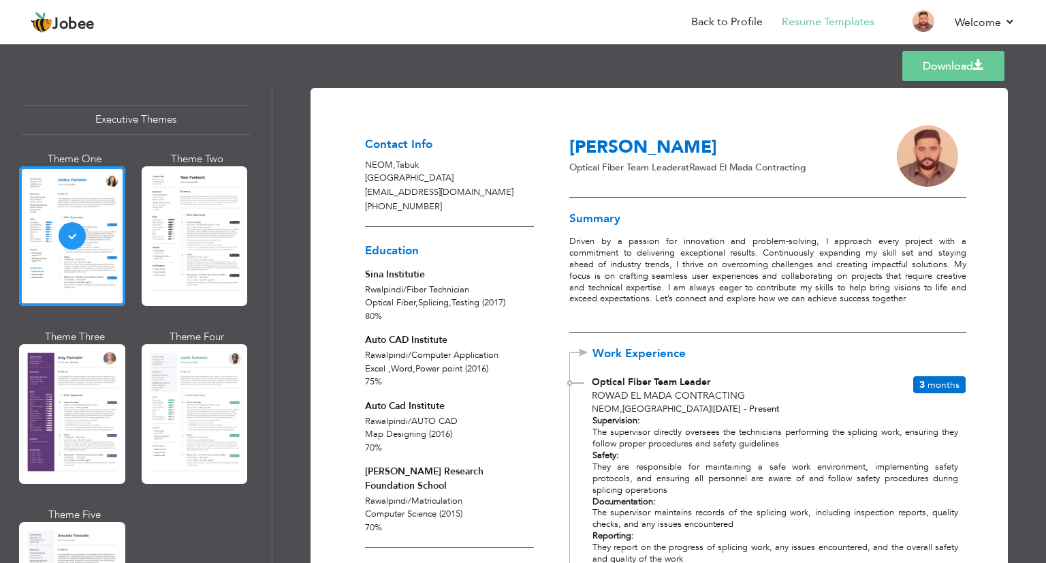
click at [942, 66] on link "Download" at bounding box center [953, 66] width 102 height 30
